Goal: Information Seeking & Learning: Learn about a topic

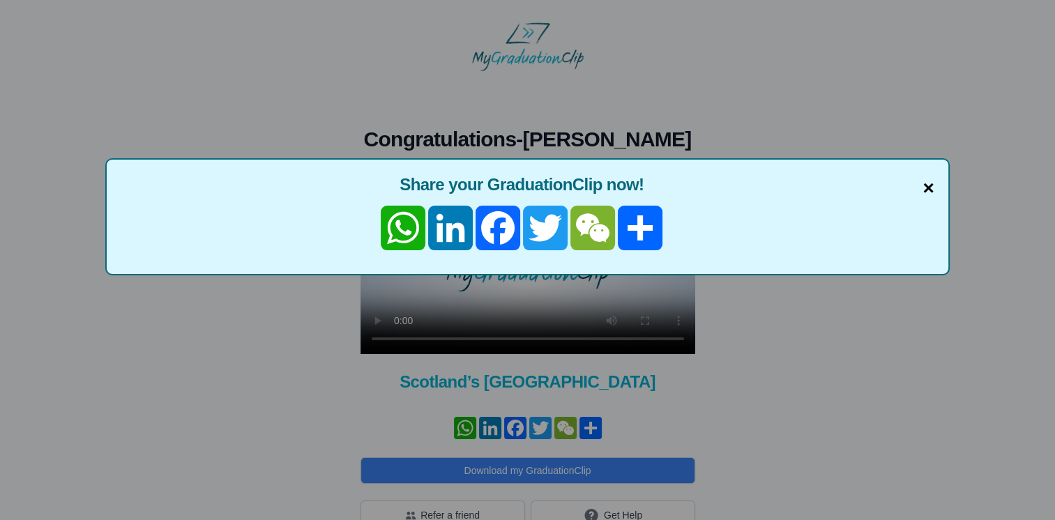
click at [924, 183] on span "×" at bounding box center [927, 188] width 11 height 29
